Goal: Transaction & Acquisition: Purchase product/service

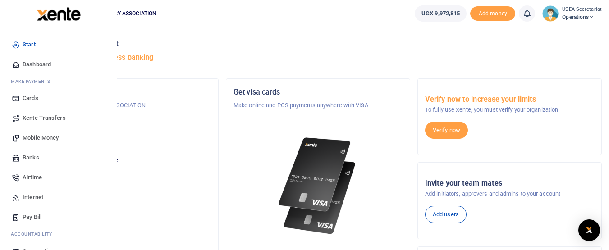
click at [38, 139] on span "Mobile Money" at bounding box center [41, 137] width 36 height 9
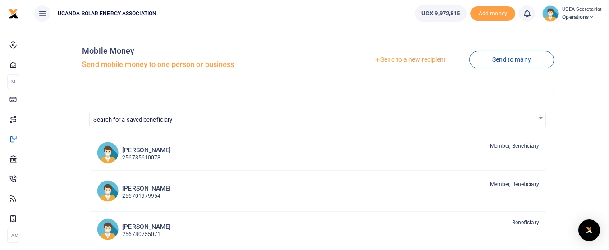
click at [394, 60] on link "Send to a new recipient" at bounding box center [410, 60] width 118 height 16
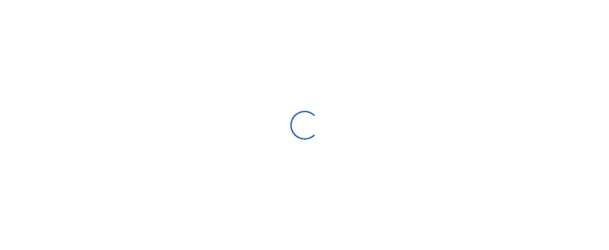
select select "Loading bundles"
select select
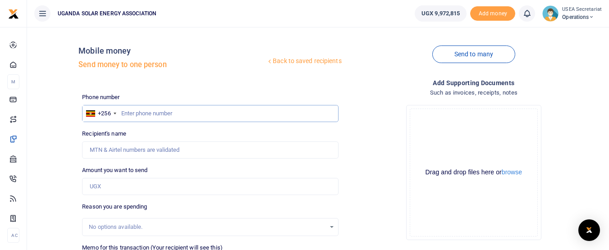
click at [178, 118] on input "text" at bounding box center [210, 113] width 256 height 17
click at [178, 118] on input "0702795993" at bounding box center [210, 113] width 256 height 17
click at [118, 185] on input "Amount you want to send" at bounding box center [210, 186] width 256 height 17
click at [120, 114] on input "0702795993" at bounding box center [210, 113] width 256 height 17
click at [157, 112] on input "0702795993" at bounding box center [210, 113] width 256 height 17
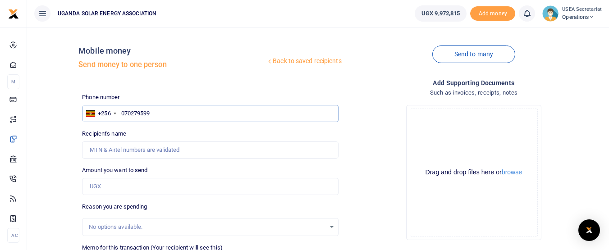
type input "0702795993"
type input "Douglas Baguma"
click at [137, 192] on input "Amount you want to send" at bounding box center [210, 186] width 256 height 17
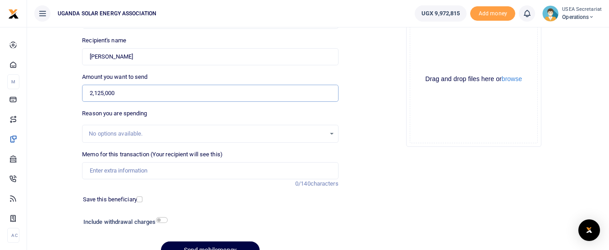
scroll to position [104, 0]
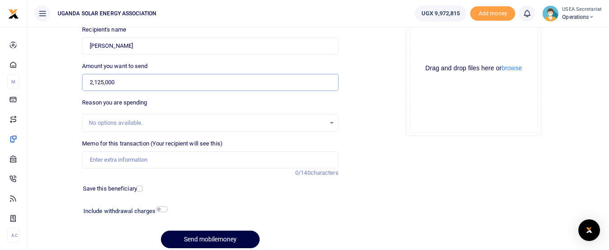
type input "2,125,000"
click at [163, 158] on input "Memo for this transaction (Your recipient will see this)" at bounding box center [210, 159] width 256 height 17
type input "board facilitation"
drag, startPoint x: 136, startPoint y: 163, endPoint x: 76, endPoint y: 160, distance: 59.6
click at [76, 160] on div "Back to saved recipients Mobile money Send money to one person Send to many Pho…" at bounding box center [318, 92] width 575 height 325
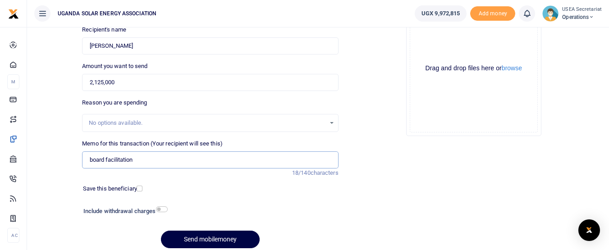
click at [147, 162] on input "board facilitation" at bounding box center [210, 159] width 256 height 17
click at [195, 239] on button "Send mobilemoney" at bounding box center [210, 240] width 99 height 18
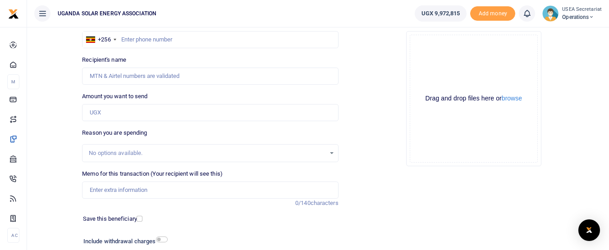
scroll to position [73, 0]
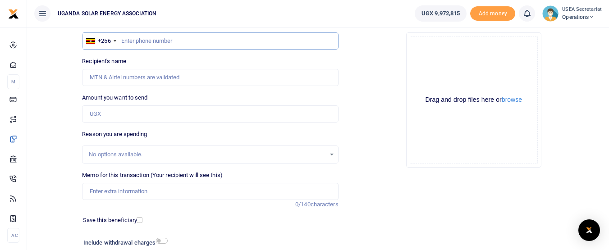
click at [196, 44] on input "text" at bounding box center [210, 40] width 256 height 17
type input "0776030220"
type input "Muhammed Lubowa"
type input "0776030220"
click at [166, 114] on input "Amount you want to send" at bounding box center [210, 113] width 256 height 17
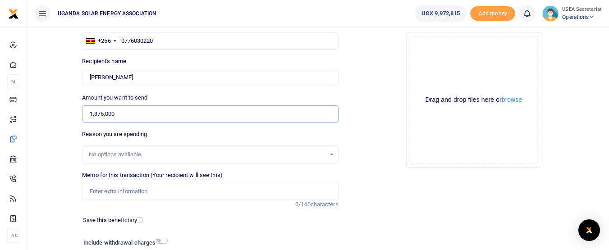
type input "1,375,000"
click at [143, 186] on input "Memo for this transaction (Your recipient will see this)" at bounding box center [210, 191] width 256 height 17
type input "board facilitation"
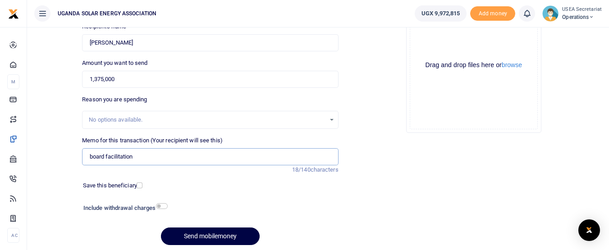
scroll to position [111, 0]
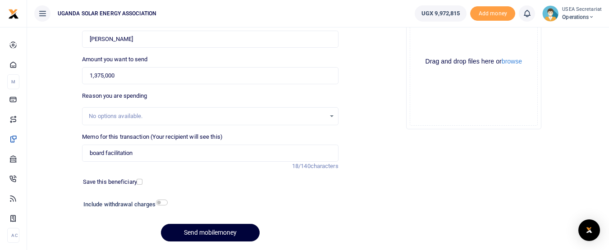
click at [196, 225] on button "Send mobilemoney" at bounding box center [210, 233] width 99 height 18
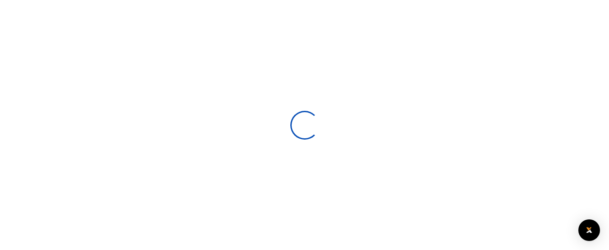
select select
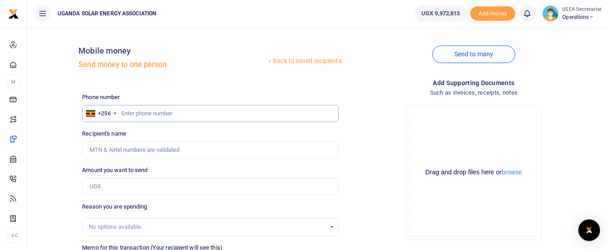
click at [149, 114] on input "text" at bounding box center [210, 113] width 256 height 17
type input "0776704397"
type input "[PERSON_NAME]"
type input "0776704397"
click at [123, 190] on input "Amount you want to send" at bounding box center [210, 186] width 256 height 17
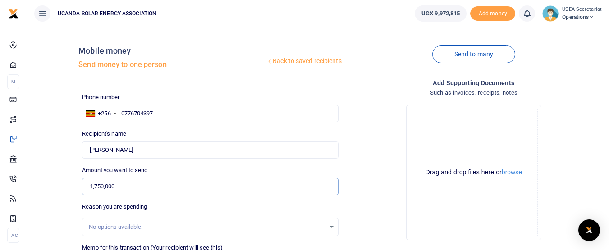
scroll to position [117, 0]
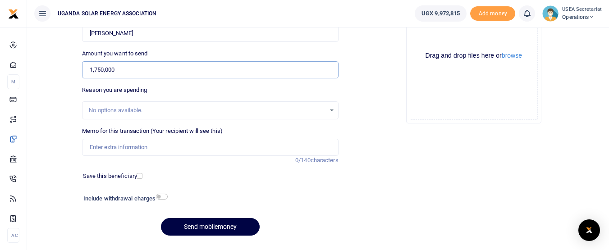
type input "1,750,000"
click at [158, 152] on input "Memo for this transaction (Your recipient will see this)" at bounding box center [210, 147] width 256 height 17
type input "board facilitation"
click at [190, 220] on button "Send mobilemoney" at bounding box center [210, 227] width 99 height 18
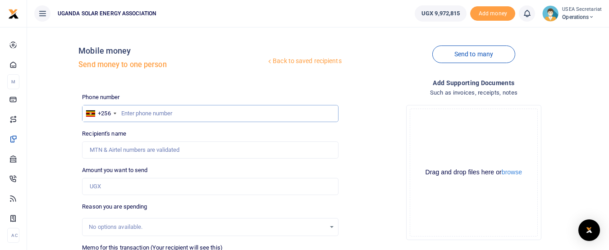
click at [196, 111] on input "text" at bounding box center [210, 113] width 256 height 17
type input "0701522929"
type input "Benon Kato"
type input "0701522929"
click at [172, 189] on input "Amount you want to send" at bounding box center [210, 186] width 256 height 17
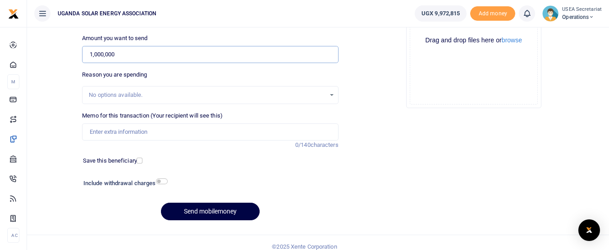
scroll to position [140, 0]
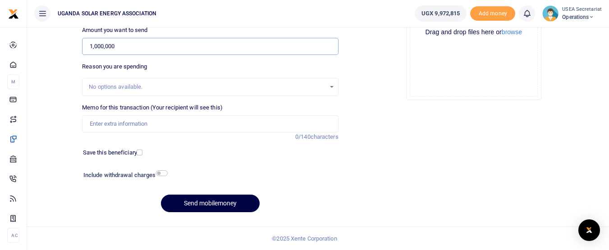
type input "1,000,000"
click at [139, 124] on input "Memo for this transaction (Your recipient will see this)" at bounding box center [210, 123] width 256 height 17
type input "board facilitation"
click at [219, 204] on button "Send mobilemoney" at bounding box center [210, 204] width 99 height 18
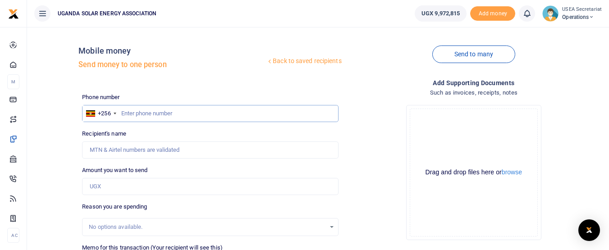
click at [149, 109] on input "text" at bounding box center [210, 113] width 256 height 17
type input "0787124979"
type input "[PERSON_NAME]"
type input "0787124979"
click at [148, 184] on input "Amount you want to send" at bounding box center [210, 186] width 256 height 17
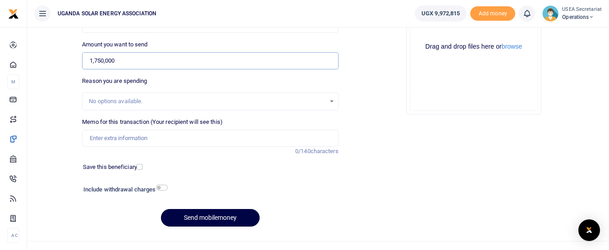
scroll to position [140, 0]
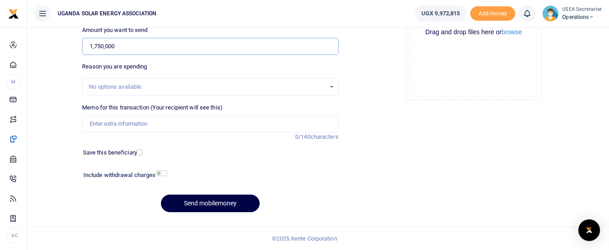
type input "1,750,000"
click at [189, 127] on input "Memo for this transaction (Your recipient will see this)" at bounding box center [210, 123] width 256 height 17
type input "board facilitation"
click at [188, 203] on button "Send mobilemoney" at bounding box center [210, 204] width 99 height 18
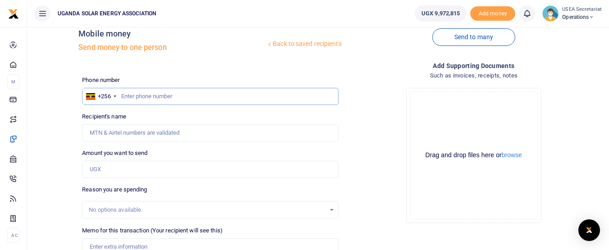
click at [233, 96] on input "text" at bounding box center [210, 96] width 256 height 17
type input "0782973409"
type input "[PERSON_NAME]"
type input "0782973409"
click at [200, 172] on input "Amount you want to send" at bounding box center [210, 169] width 256 height 17
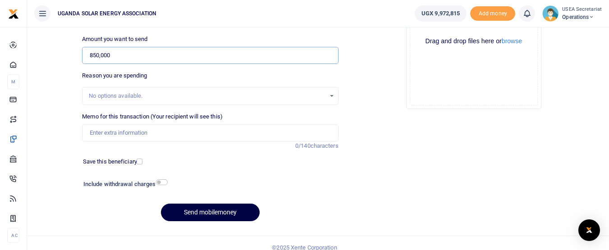
scroll to position [132, 0]
type input "850,000"
click at [206, 140] on input "Memo for this transaction (Your recipient will see this)" at bounding box center [210, 131] width 256 height 17
type input "board facilitation"
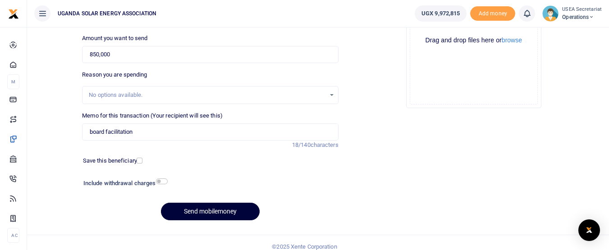
click at [178, 206] on button "Send mobilemoney" at bounding box center [210, 212] width 99 height 18
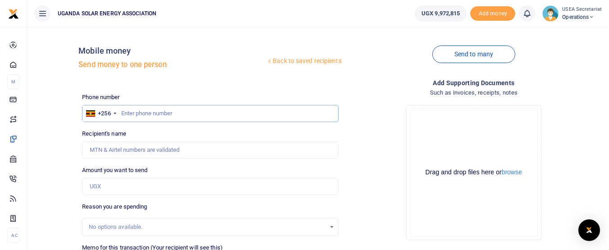
click at [150, 119] on input "text" at bounding box center [210, 113] width 256 height 17
type input "0700295715"
type input "[PERSON_NAME]"
type input "070029571"
type input "0700295715"
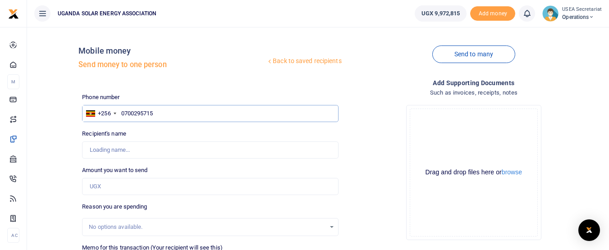
type input "[PERSON_NAME]"
type input "0700295715"
click at [192, 184] on input "Amount you want to send" at bounding box center [210, 186] width 256 height 17
type input "850,000"
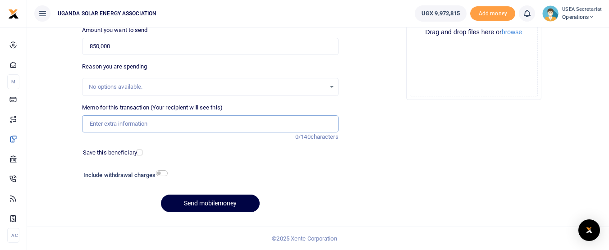
click at [219, 124] on input "Memo for this transaction (Your recipient will see this)" at bounding box center [210, 123] width 256 height 17
type input "board facilitation"
click at [203, 198] on button "Send mobilemoney" at bounding box center [210, 204] width 99 height 18
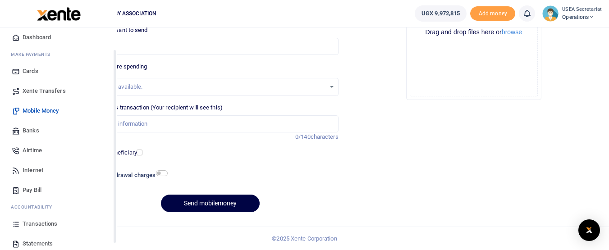
scroll to position [28, 0]
drag, startPoint x: 114, startPoint y: 214, endPoint x: 110, endPoint y: 236, distance: 22.2
click at [110, 236] on div "Start Dashboard M ake Payments Cards Xente Transfers Mobile Money Banks Airtime…" at bounding box center [58, 152] width 117 height 250
click at [50, 220] on span "Transactions" at bounding box center [40, 223] width 35 height 9
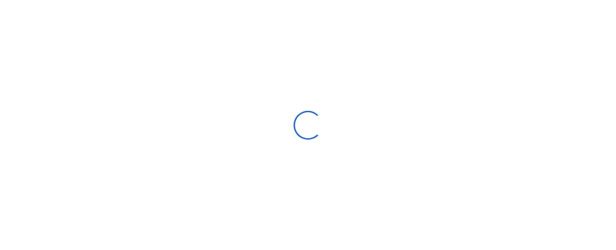
select select
type input "[DATE] - [DATE]"
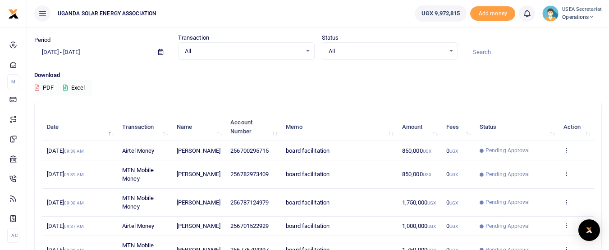
scroll to position [207, 0]
